Goal: Information Seeking & Learning: Find specific fact

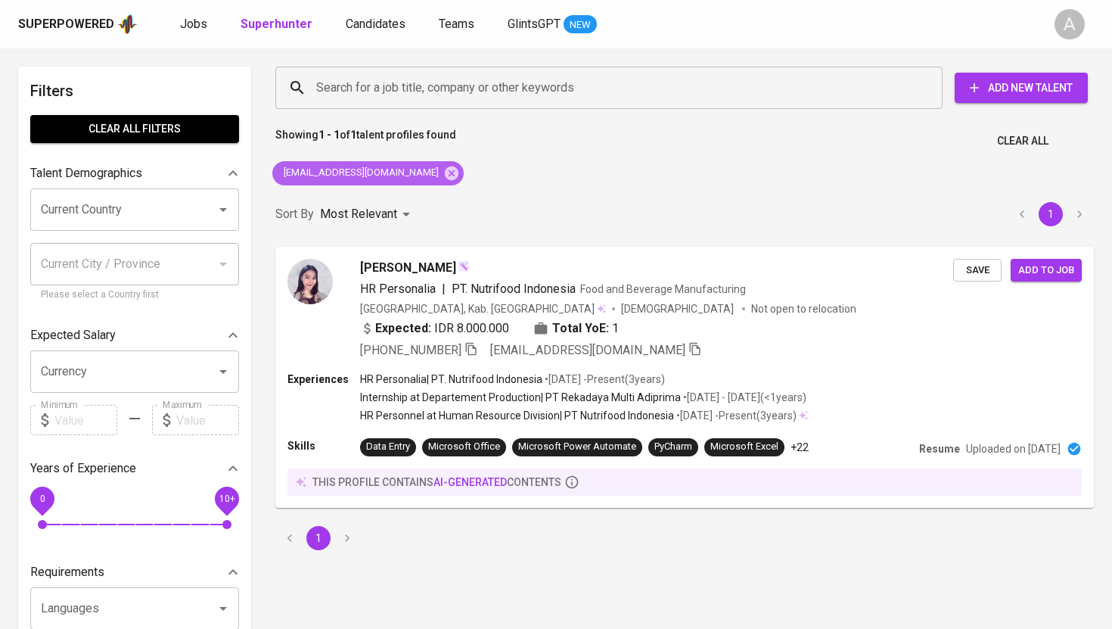
click at [445, 169] on icon at bounding box center [452, 173] width 14 height 14
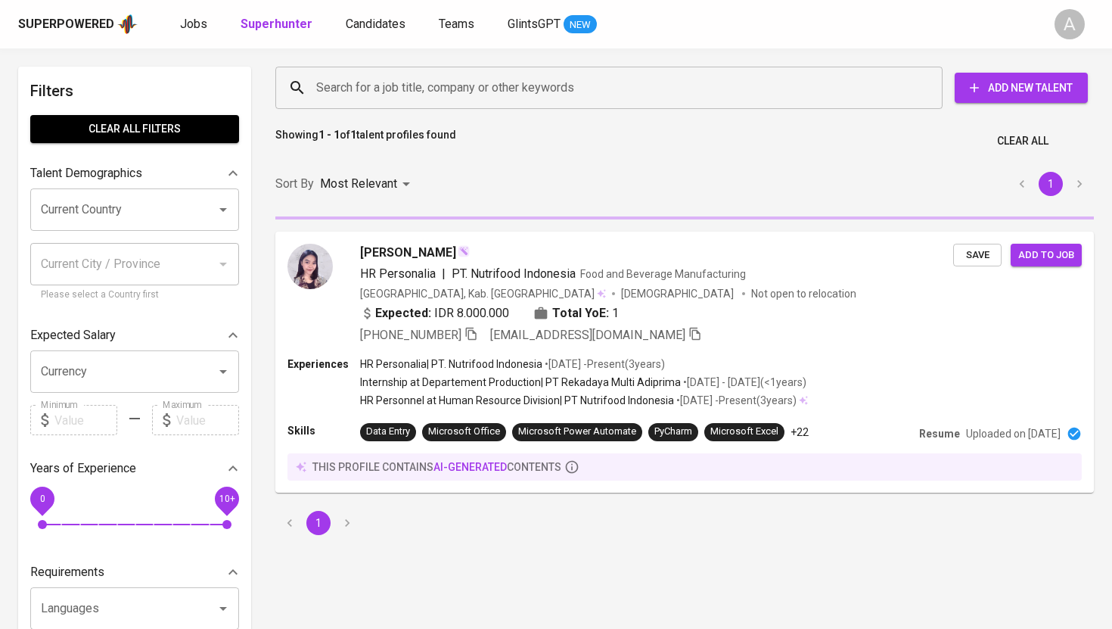
click at [428, 92] on input "Search for a job title, company or other keywords" at bounding box center [613, 87] width 601 height 29
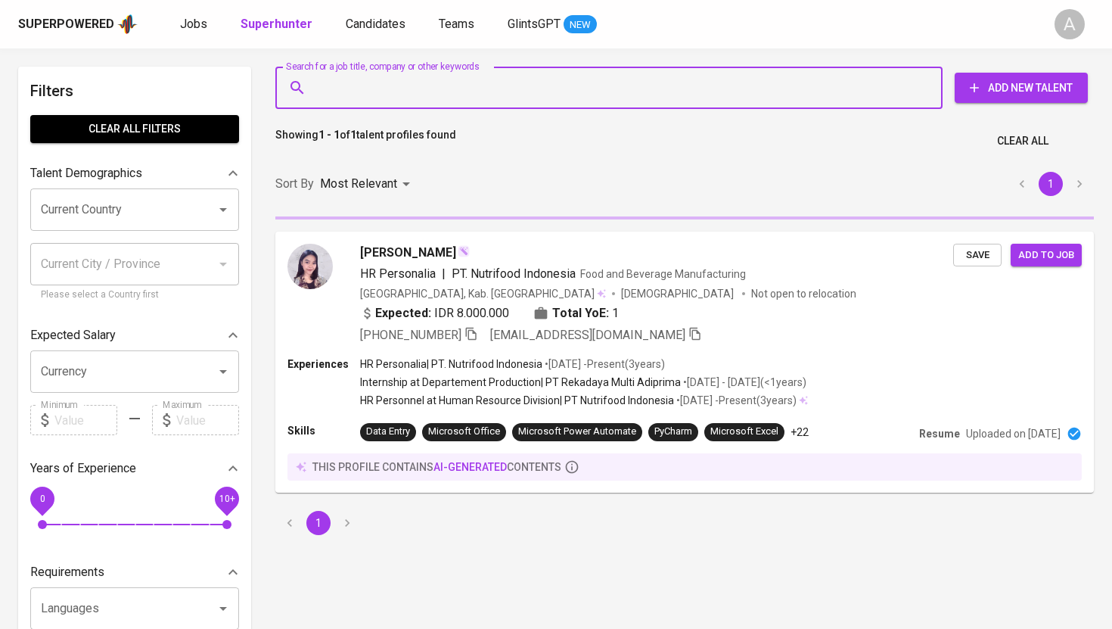
paste input "[EMAIL_ADDRESS][DOMAIN_NAME]"
type input "[EMAIL_ADDRESS][DOMAIN_NAME]"
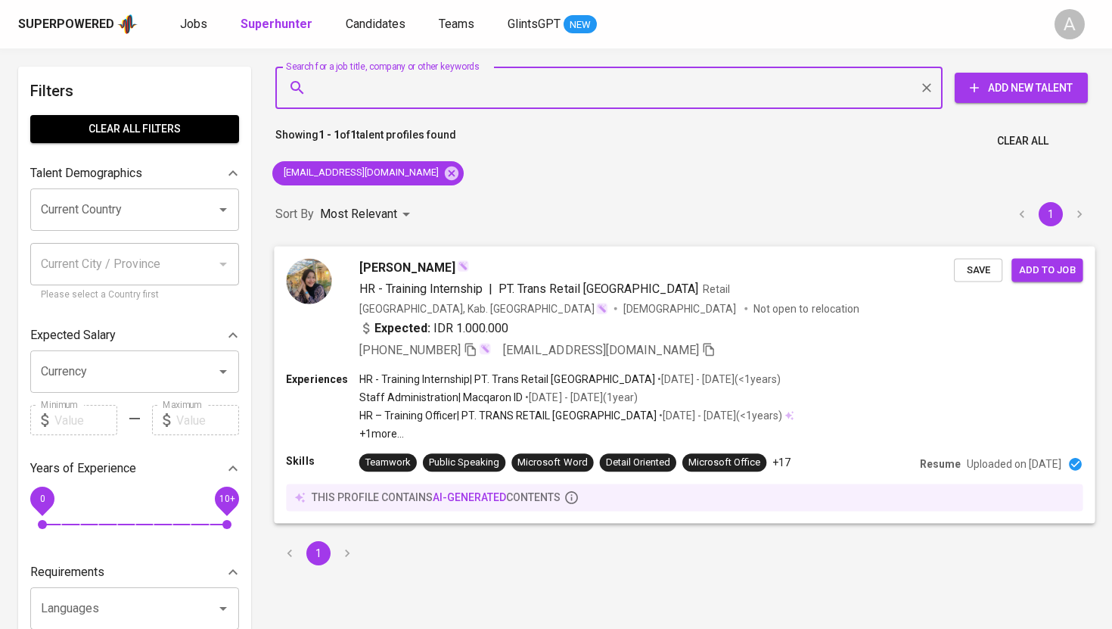
click at [473, 349] on icon "button" at bounding box center [471, 349] width 14 height 14
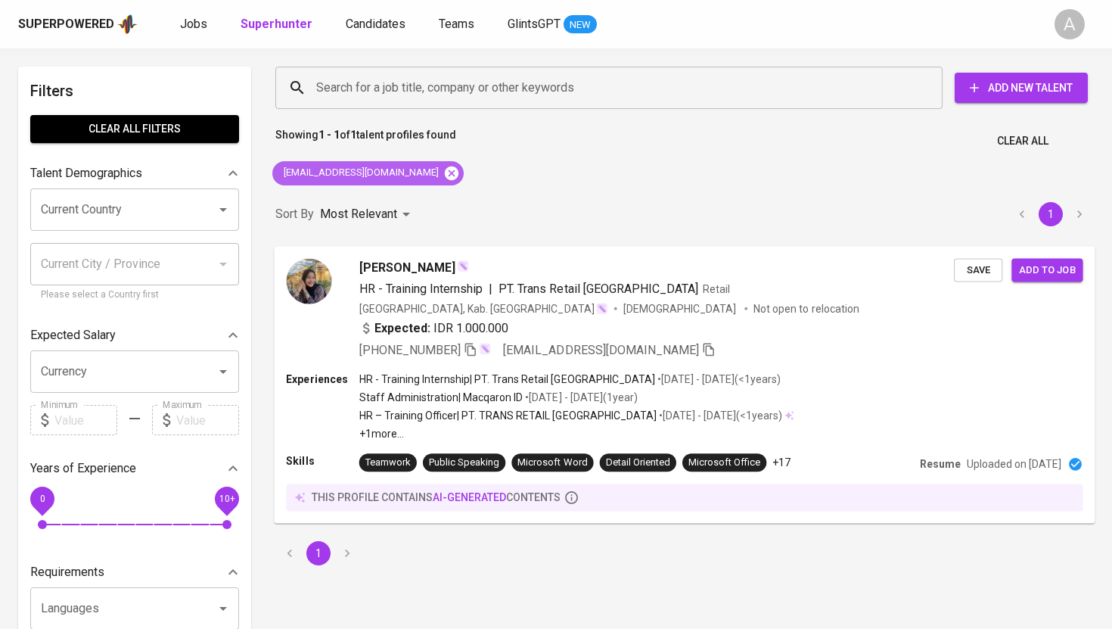
click at [445, 173] on icon at bounding box center [452, 173] width 14 height 14
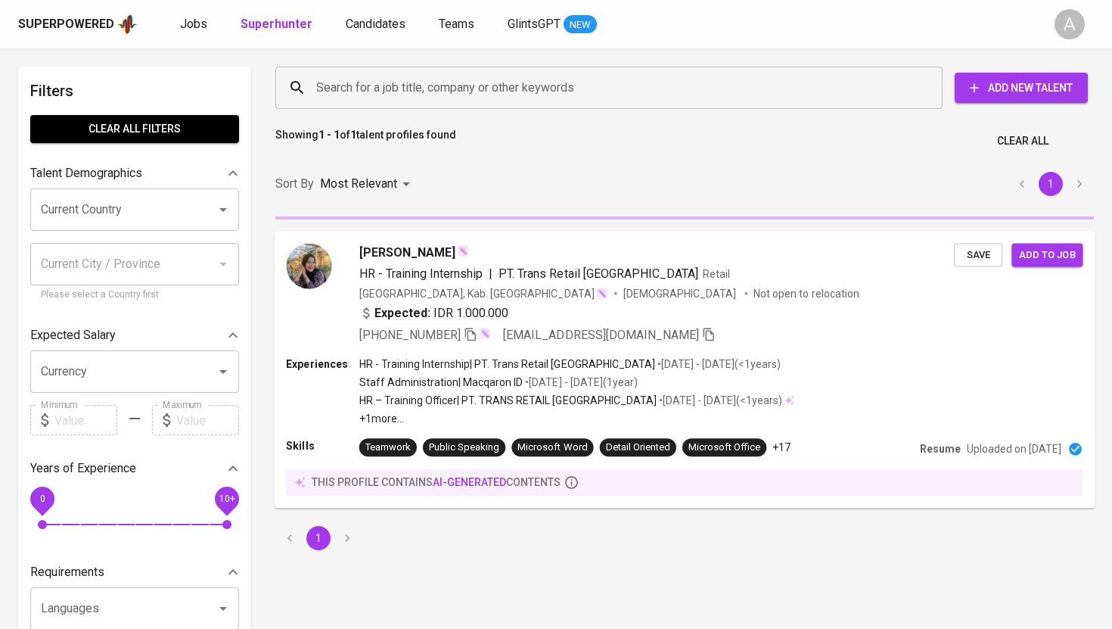
click at [429, 87] on input "Search for a job title, company or other keywords" at bounding box center [613, 87] width 601 height 29
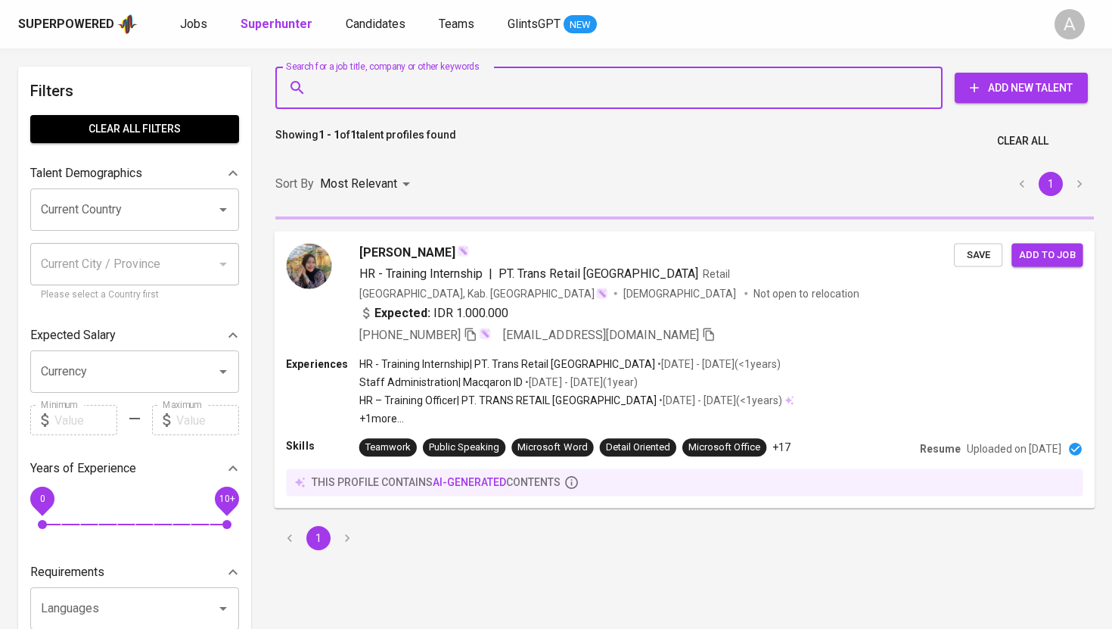
paste input "[EMAIL_ADDRESS][DOMAIN_NAME]"
type input "[EMAIL_ADDRESS][DOMAIN_NAME]"
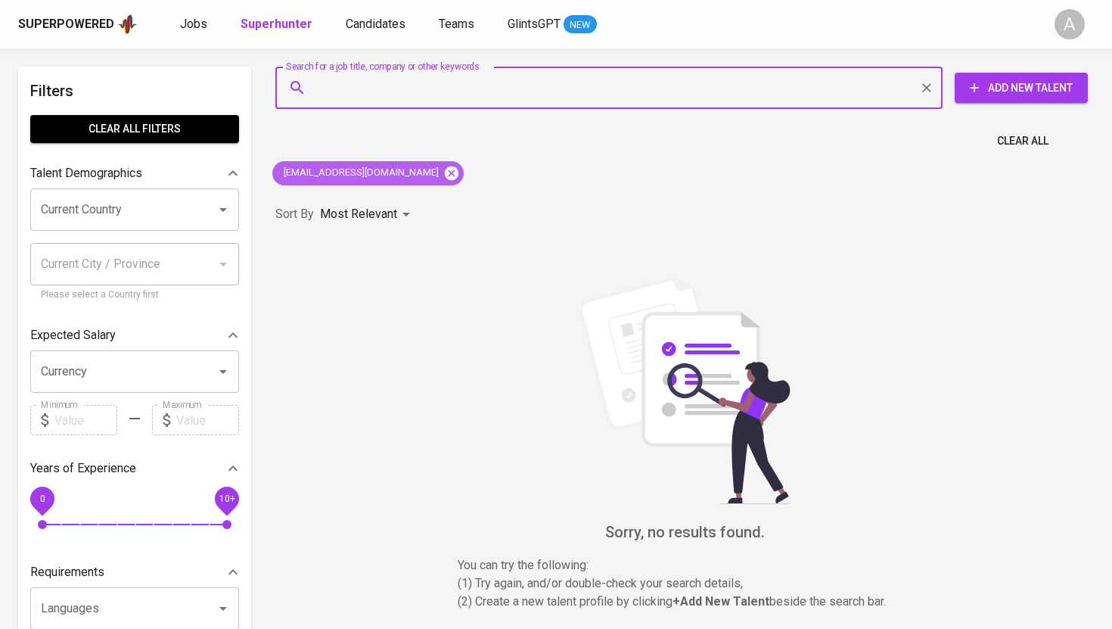
click at [443, 173] on icon at bounding box center [451, 173] width 17 height 17
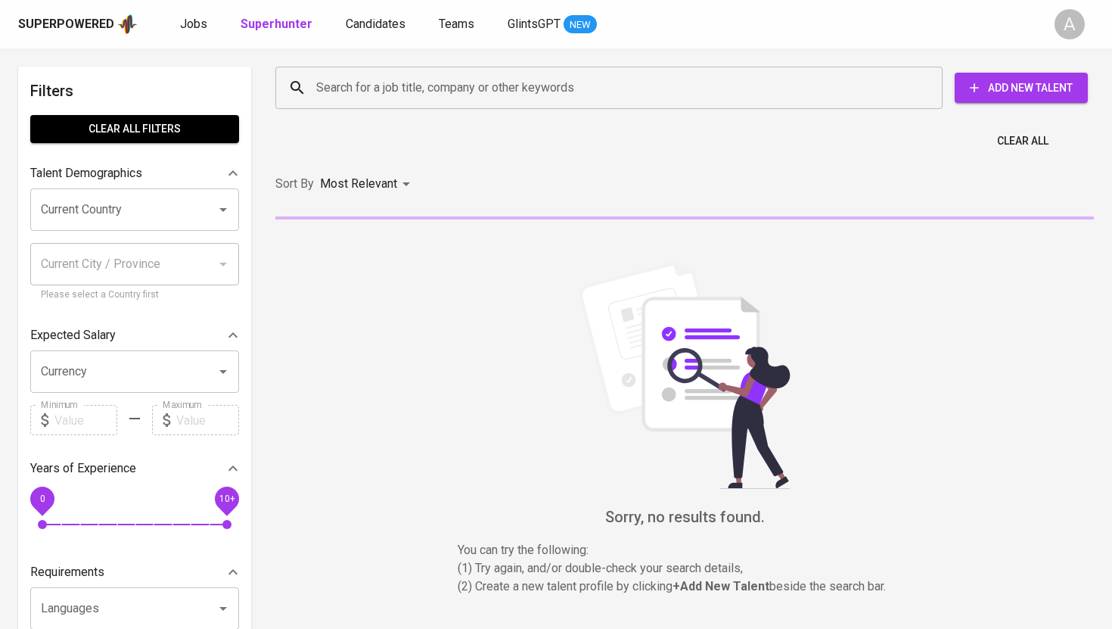
click at [392, 89] on input "Search for a job title, company or other keywords" at bounding box center [613, 87] width 601 height 29
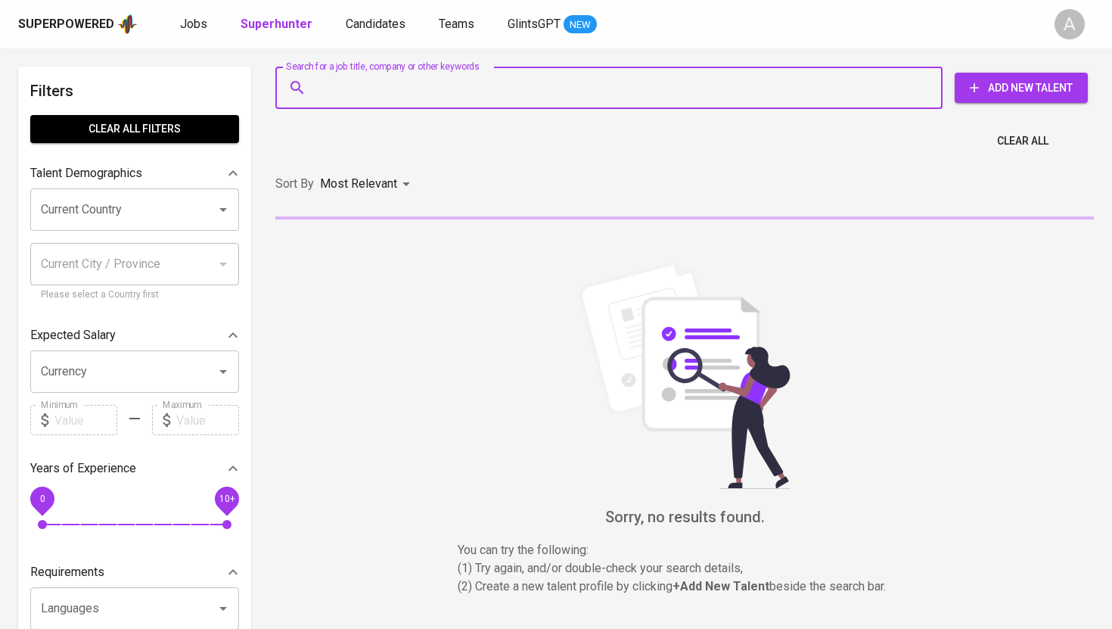
paste input "[EMAIL_ADDRESS][DOMAIN_NAME]"
type input "[EMAIL_ADDRESS][DOMAIN_NAME]"
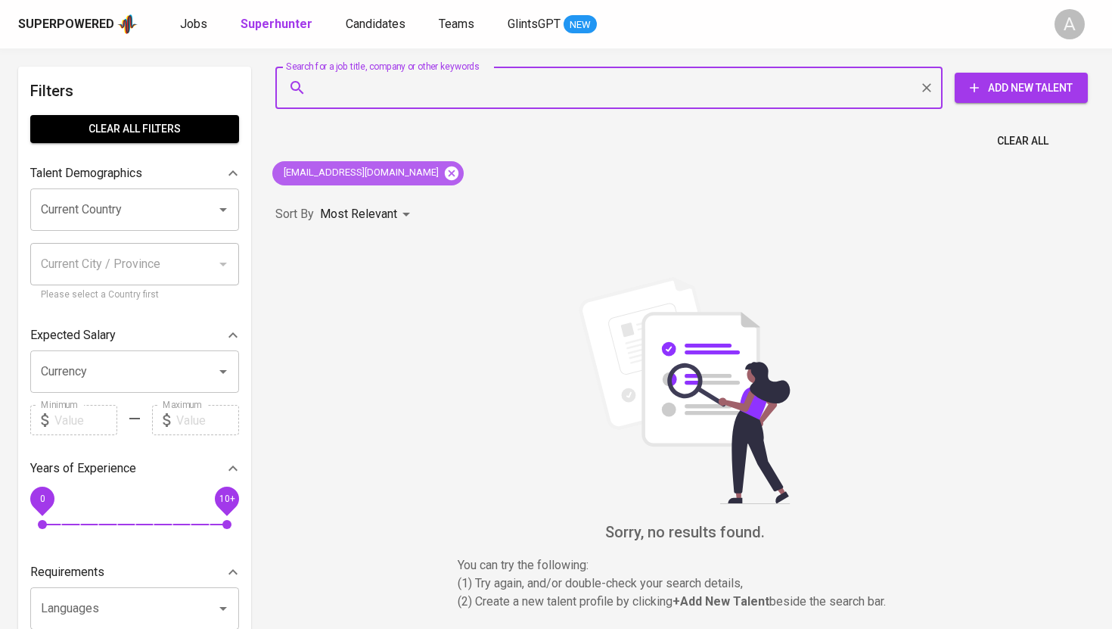
click at [445, 173] on icon at bounding box center [452, 173] width 14 height 14
